Goal: Task Accomplishment & Management: Manage account settings

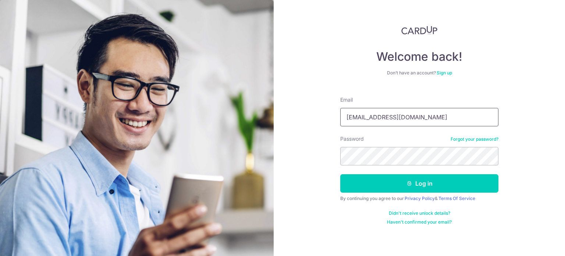
drag, startPoint x: 403, startPoint y: 116, endPoint x: 414, endPoint y: 120, distance: 11.1
click at [403, 116] on input "[EMAIL_ADDRESS][DOMAIN_NAME]" at bounding box center [420, 117] width 158 height 18
type input "[EMAIL_ADDRESS][DOMAIN_NAME]"
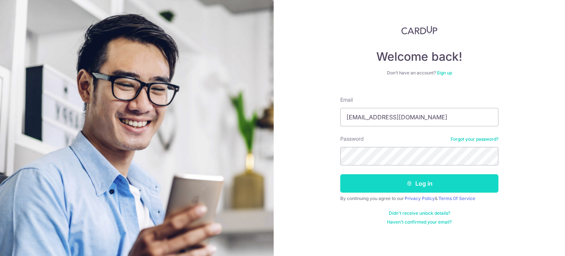
click at [424, 187] on button "Log in" at bounding box center [420, 183] width 158 height 18
